Goal: Communication & Community: Answer question/provide support

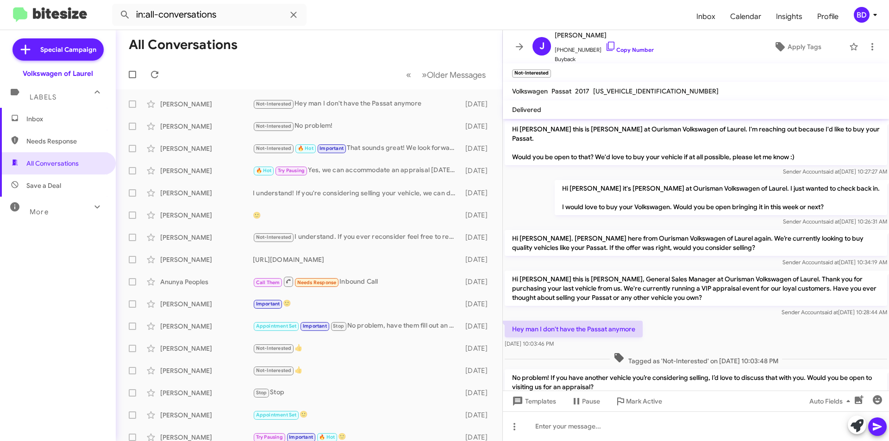
scroll to position [34, 0]
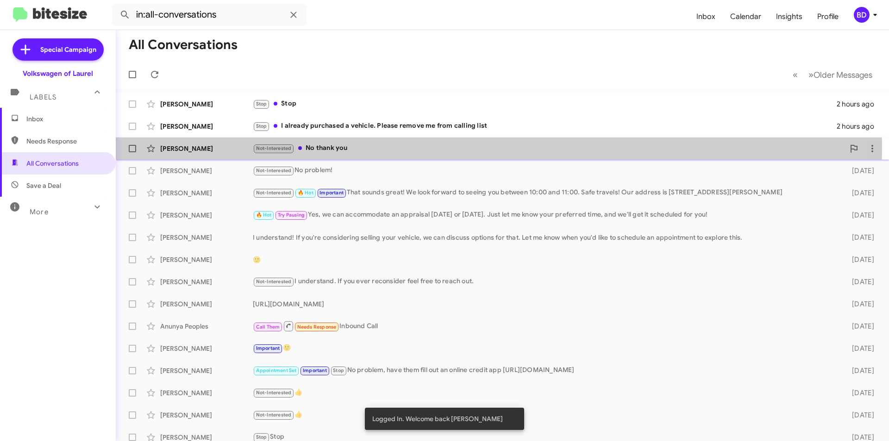
click at [345, 148] on div "Not-Interested No thank you" at bounding box center [549, 148] width 592 height 11
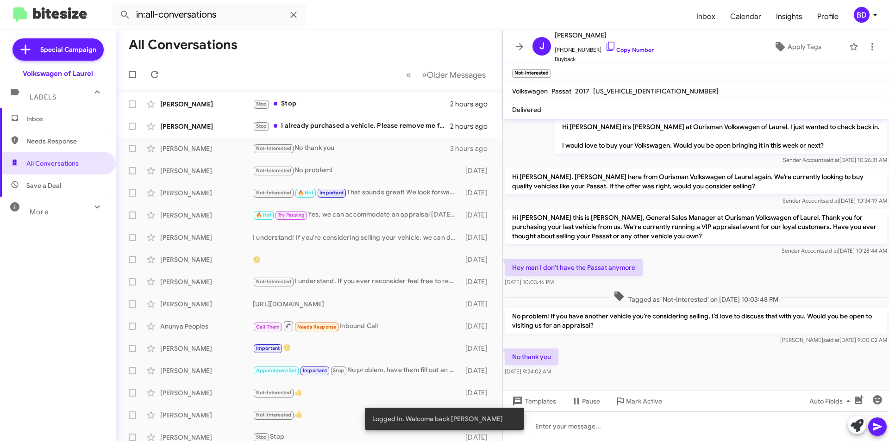
scroll to position [68, 0]
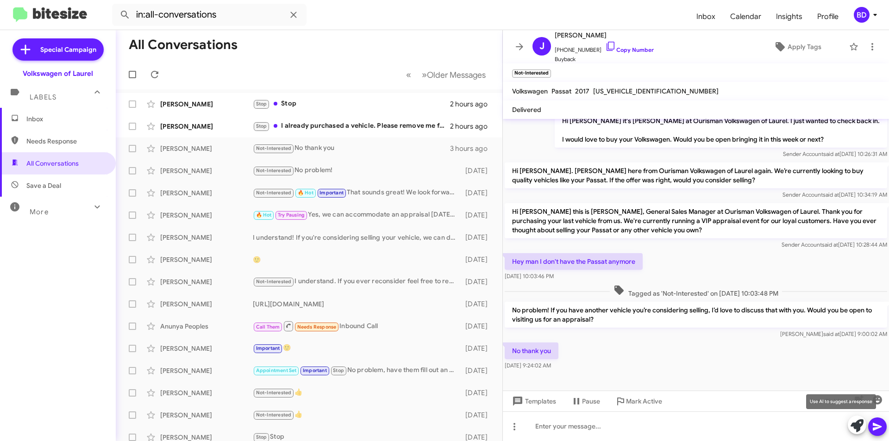
click at [855, 428] on icon at bounding box center [857, 426] width 13 height 13
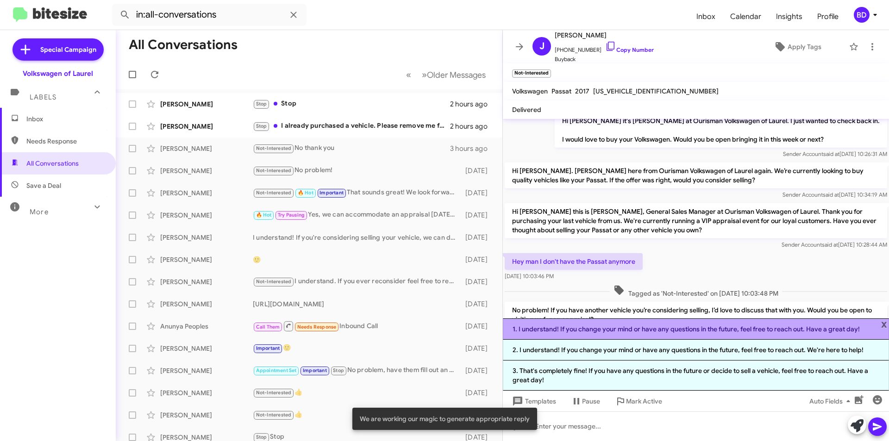
click at [657, 327] on li "1. I understand! If you change your mind or have any questions in the future, f…" at bounding box center [696, 329] width 386 height 21
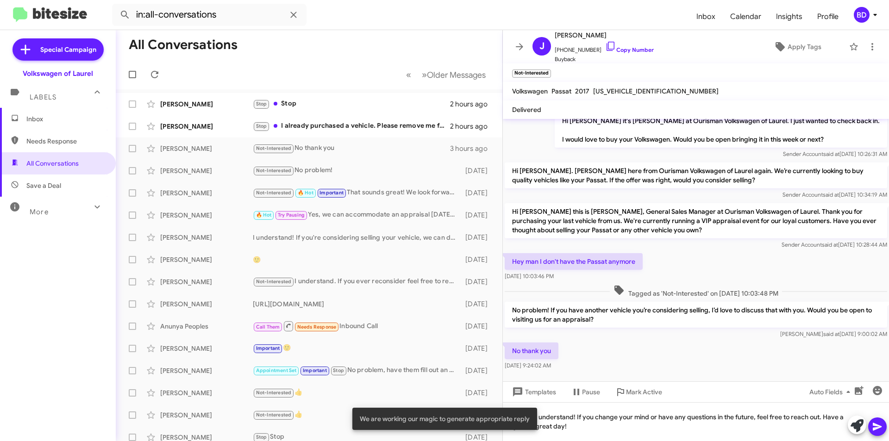
click at [870, 429] on button at bounding box center [878, 427] width 19 height 19
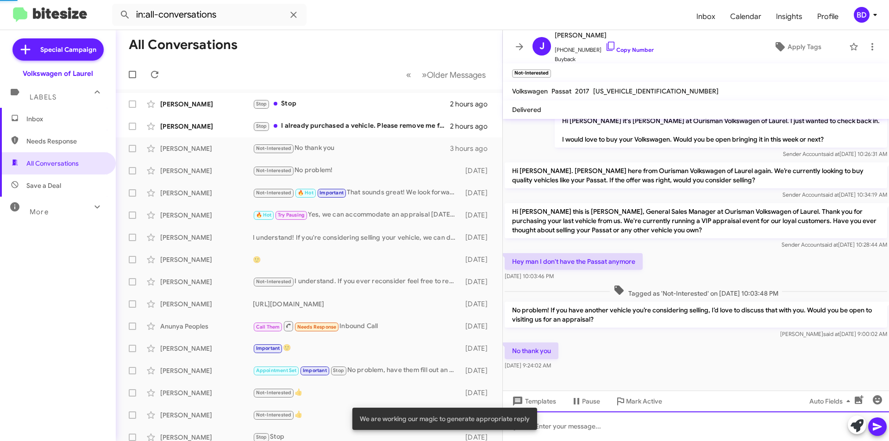
scroll to position [0, 0]
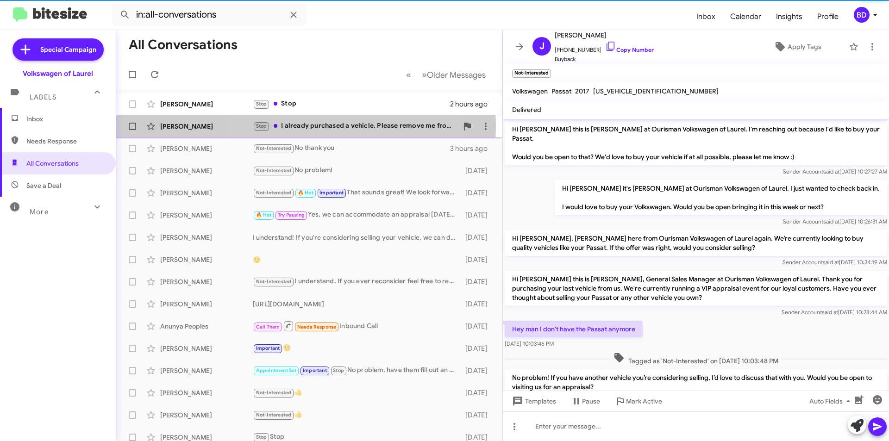
click at [303, 126] on div "Stop I already purchased a vehicle. Please remove me from calling list" at bounding box center [355, 126] width 205 height 11
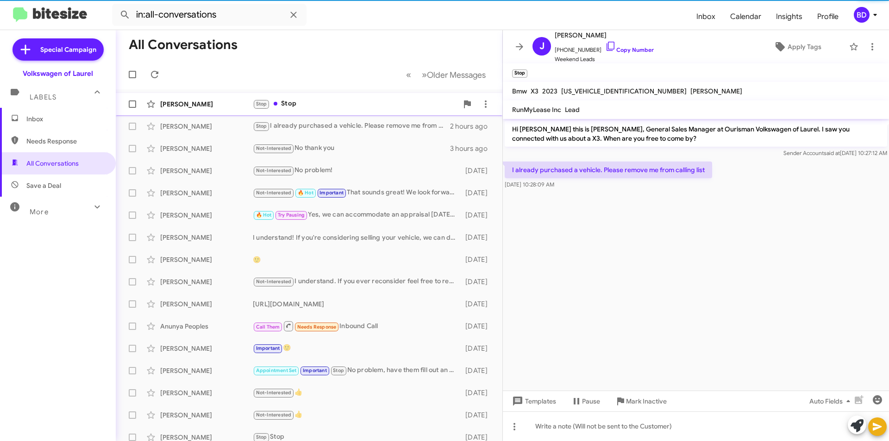
click at [324, 106] on div "Stop Stop" at bounding box center [355, 104] width 205 height 11
